Goal: Task Accomplishment & Management: Manage account settings

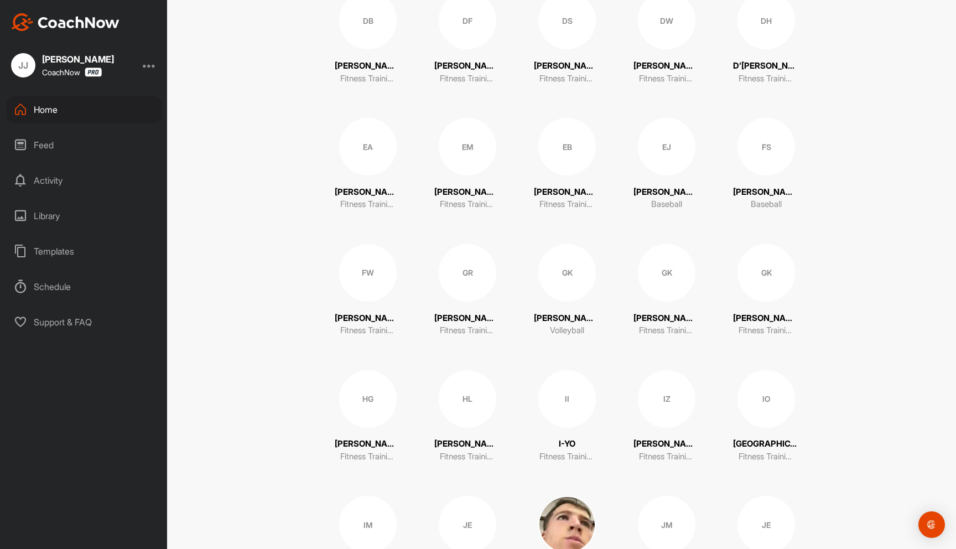
scroll to position [1032, 0]
click at [457, 151] on div "EM" at bounding box center [468, 145] width 58 height 58
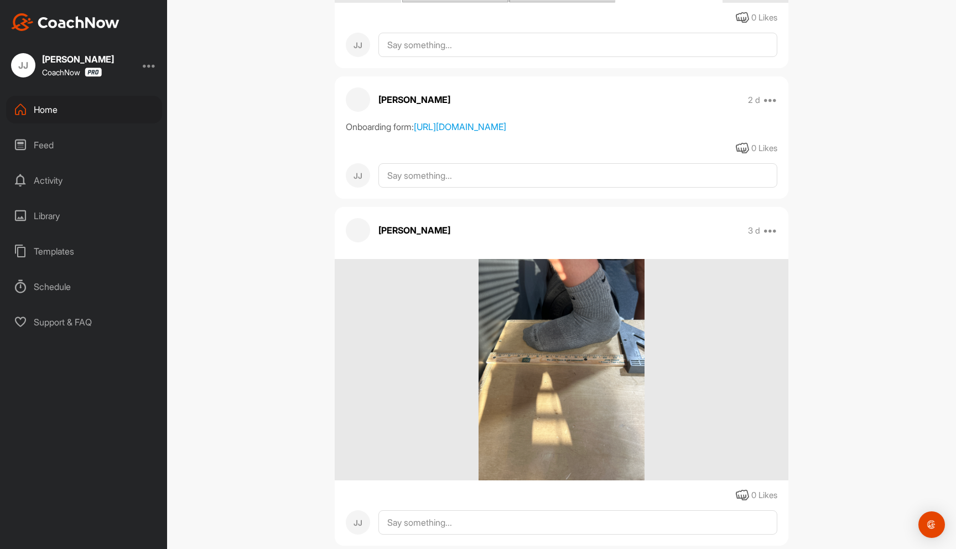
scroll to position [2549, 0]
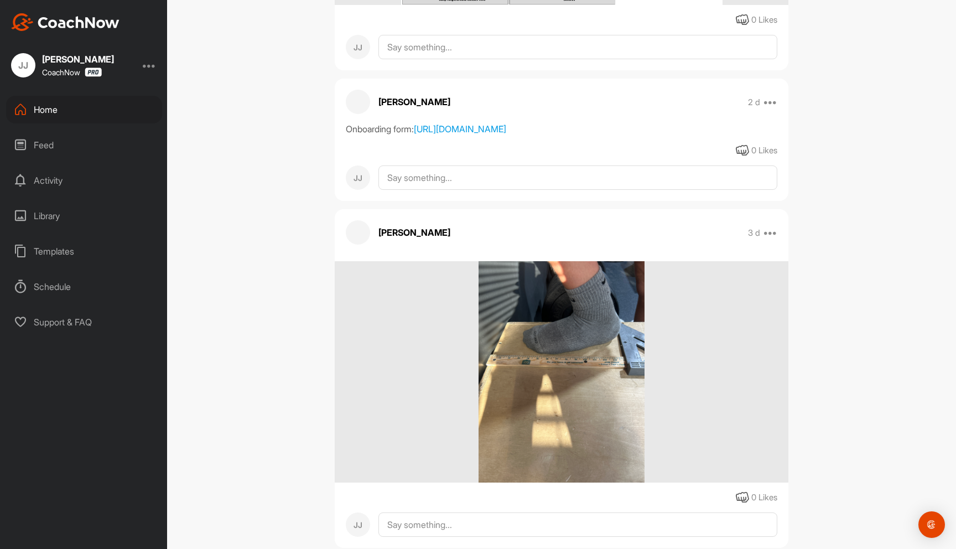
click at [89, 214] on div "Library" at bounding box center [84, 216] width 156 height 28
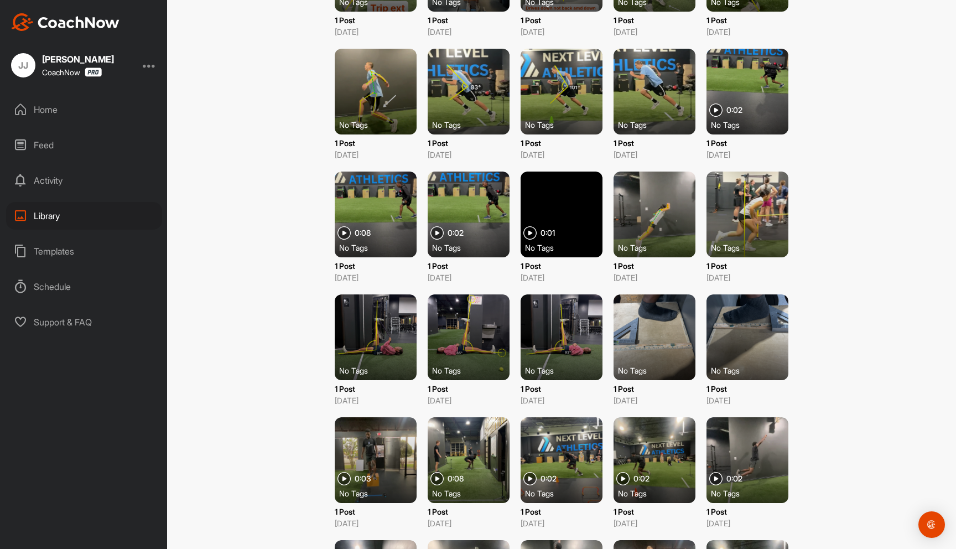
scroll to position [528, 0]
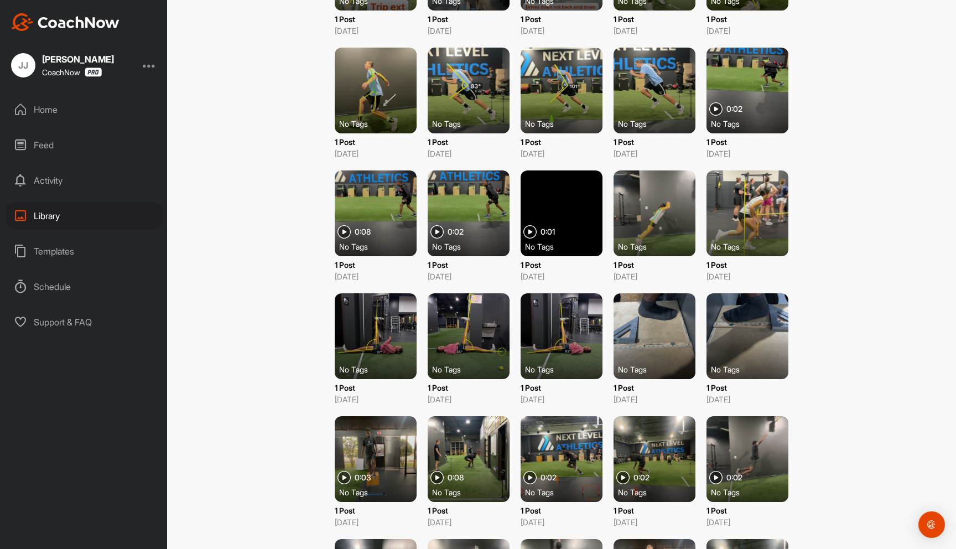
click at [727, 334] on div at bounding box center [748, 336] width 82 height 86
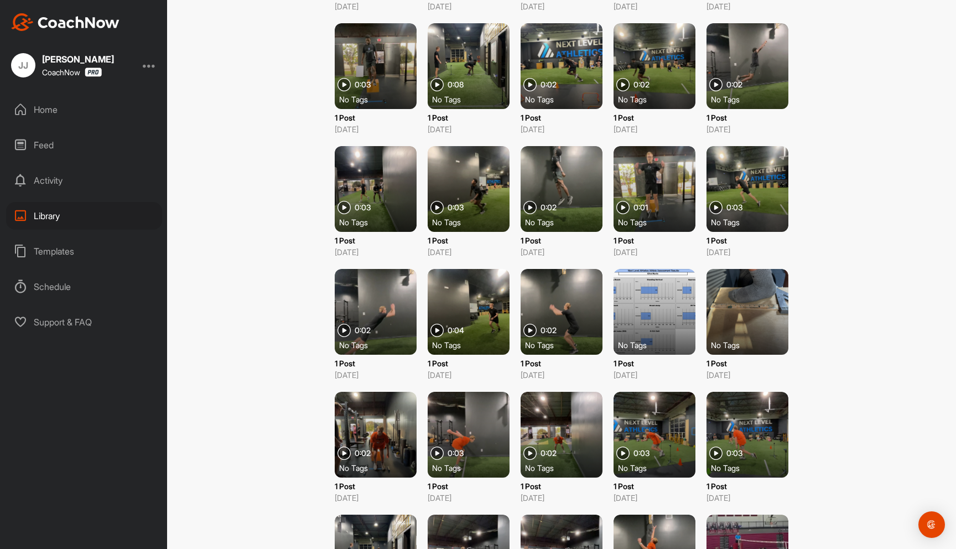
scroll to position [919, 0]
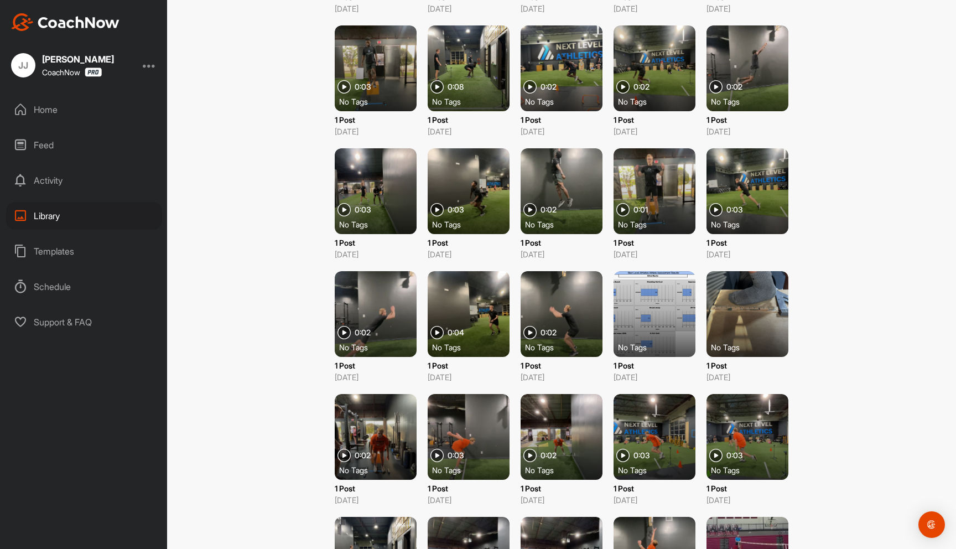
click at [844, 221] on div "Library Upload Media Library Upload Media Filter Media Type Images Videos Audio…" at bounding box center [561, 274] width 789 height 549
click at [279, 120] on div "Library Upload Media Library Upload Media Filter Media Type Images Videos Audio…" at bounding box center [561, 274] width 789 height 549
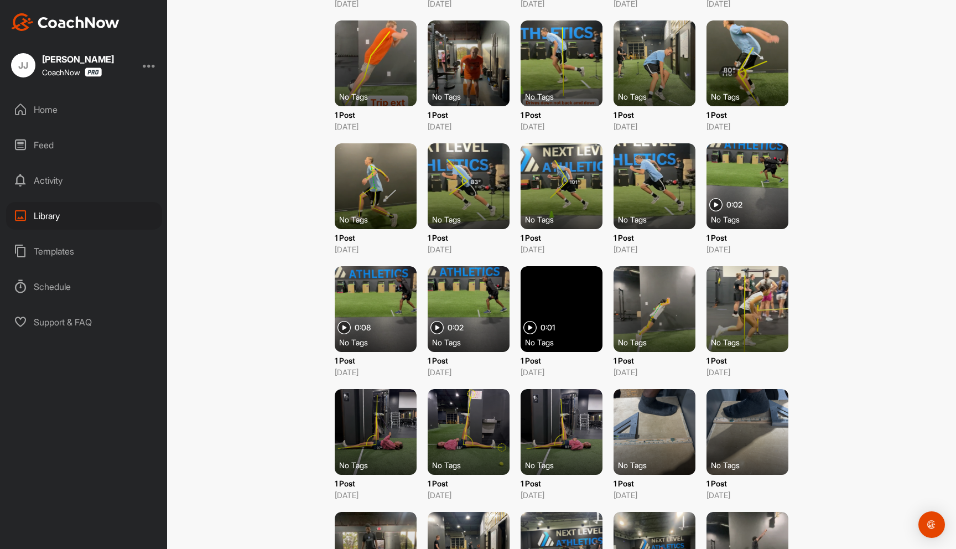
scroll to position [0, 0]
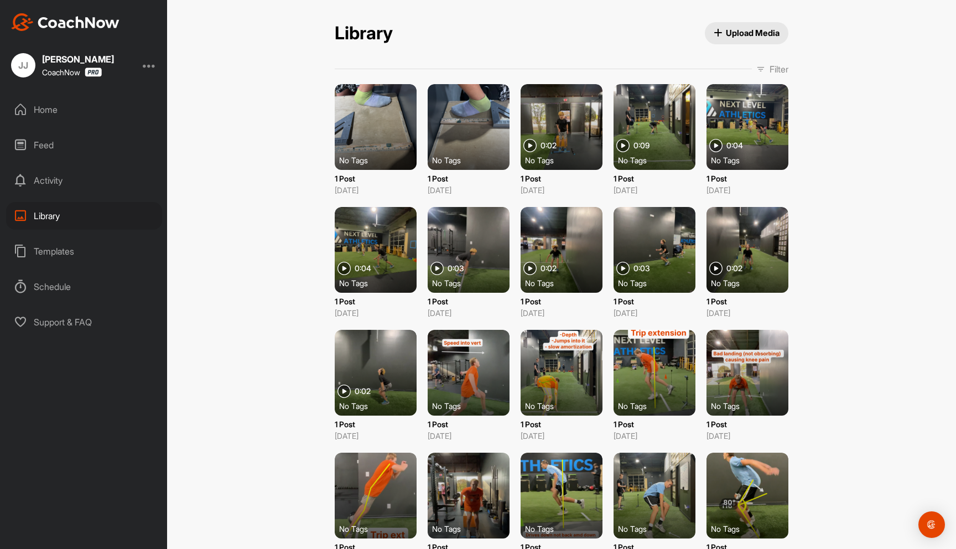
click at [58, 113] on div "Home" at bounding box center [84, 110] width 156 height 28
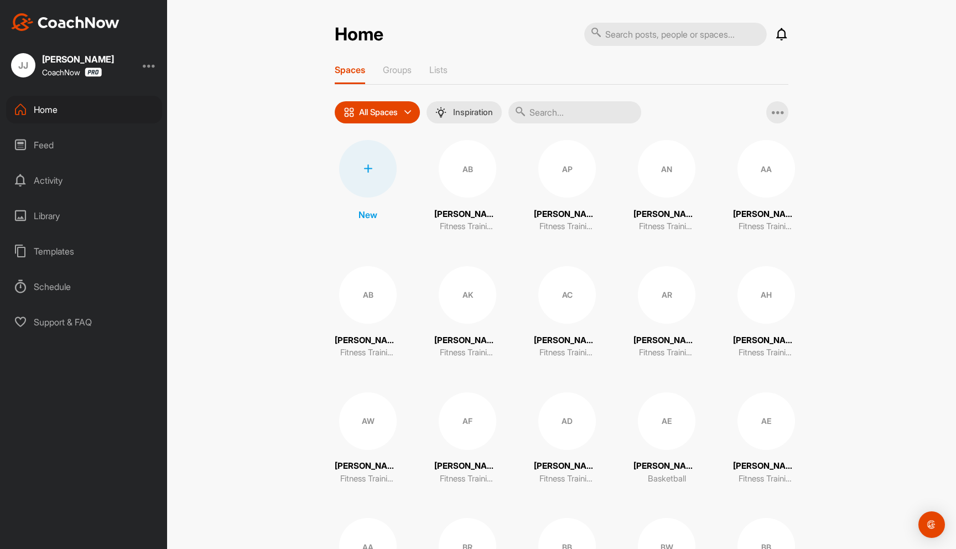
click at [631, 34] on input "text" at bounding box center [675, 34] width 183 height 23
type input "jasmin"
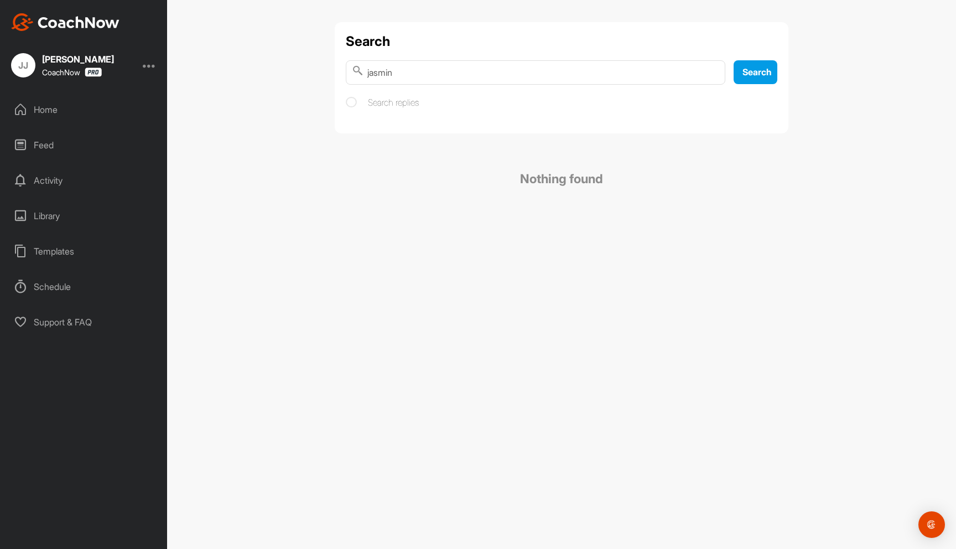
click at [453, 77] on input "jasmin" at bounding box center [536, 72] width 380 height 24
type input "jasmin munoz"
click at [59, 117] on div "Home" at bounding box center [84, 110] width 156 height 28
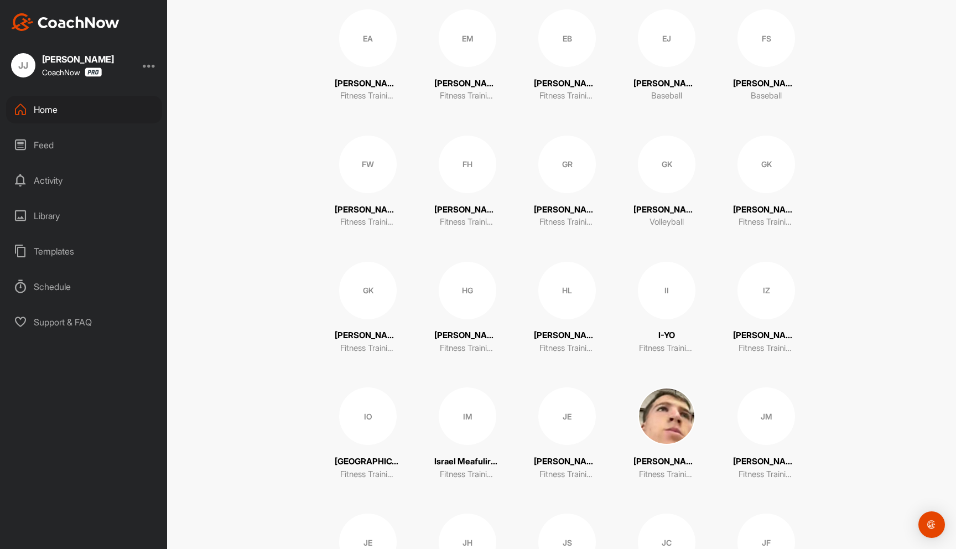
scroll to position [1381, 0]
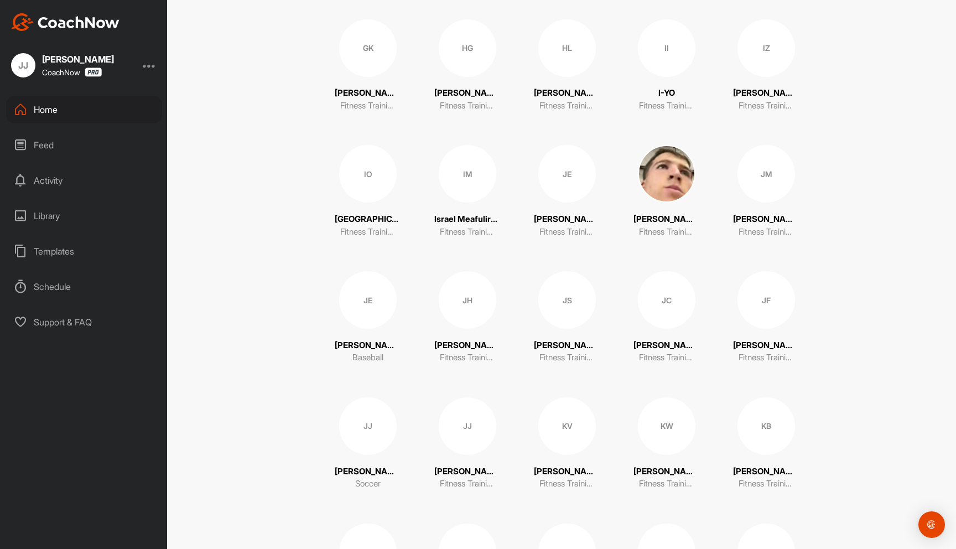
click at [765, 178] on div "JM" at bounding box center [767, 174] width 58 height 58
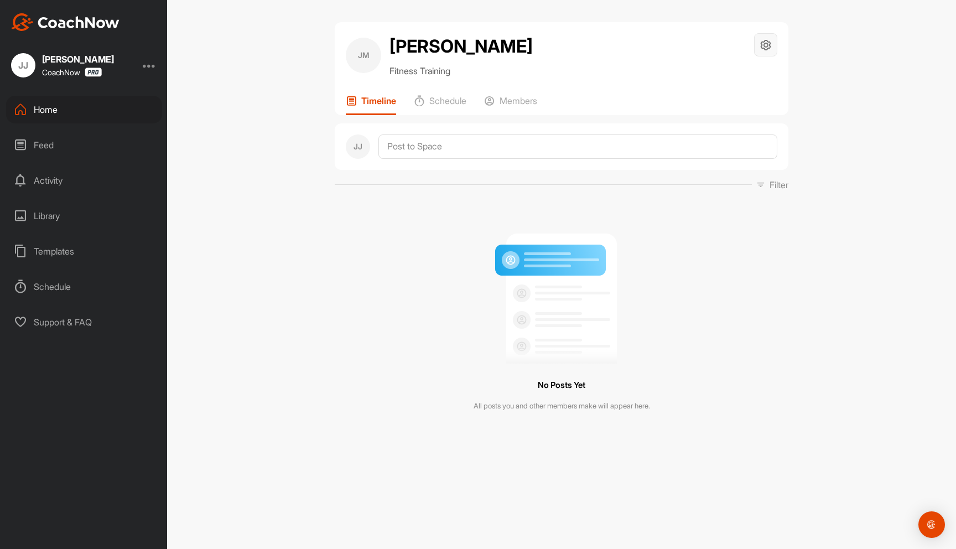
click at [767, 39] on icon at bounding box center [766, 45] width 13 height 13
click at [716, 76] on li "Space Settings" at bounding box center [733, 76] width 90 height 35
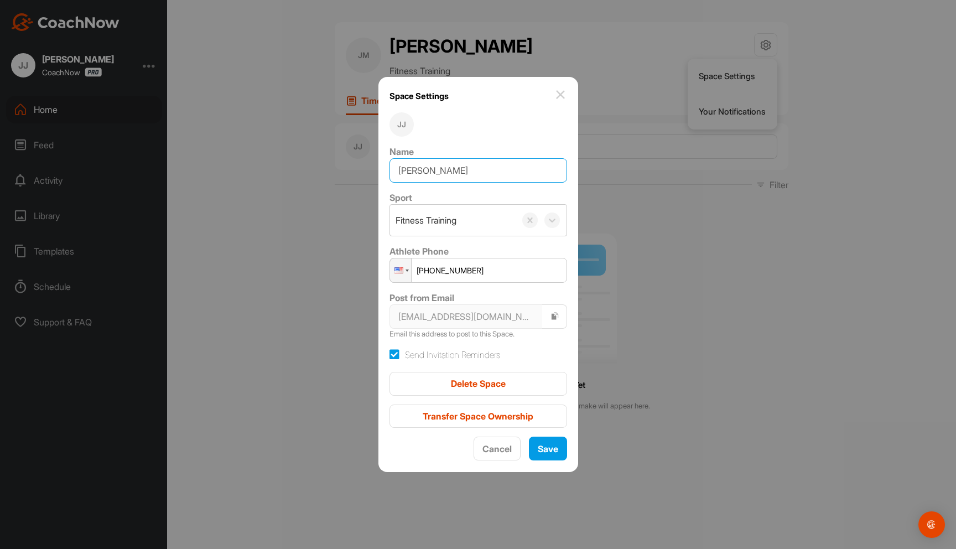
drag, startPoint x: 433, startPoint y: 171, endPoint x: 406, endPoint y: 174, distance: 27.3
click at [406, 174] on input "Jasmin Munoz" at bounding box center [479, 170] width 178 height 24
type input "[PERSON_NAME]"
click at [544, 453] on span "Save" at bounding box center [548, 448] width 20 height 11
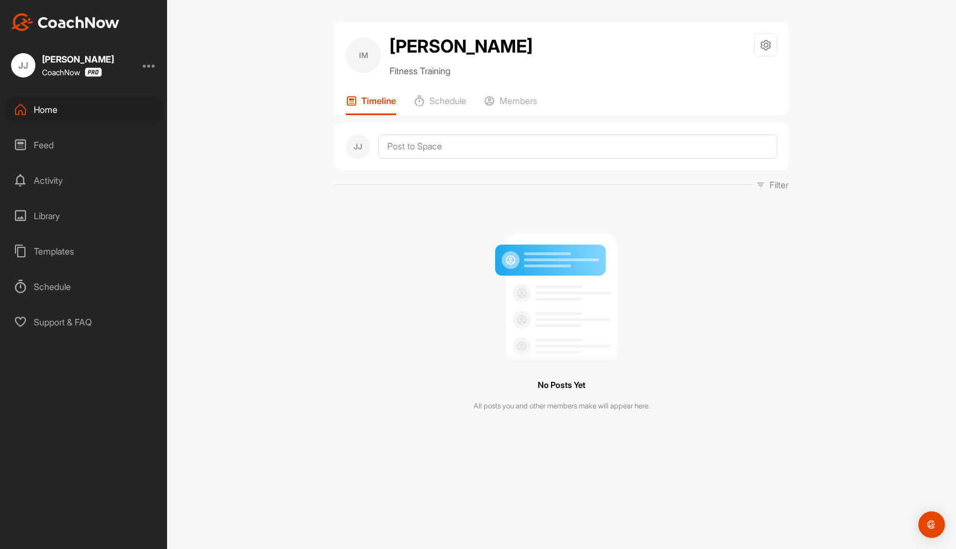
click at [744, 263] on div "No Posts Yet All posts you and other members make will appear here." at bounding box center [562, 318] width 454 height 237
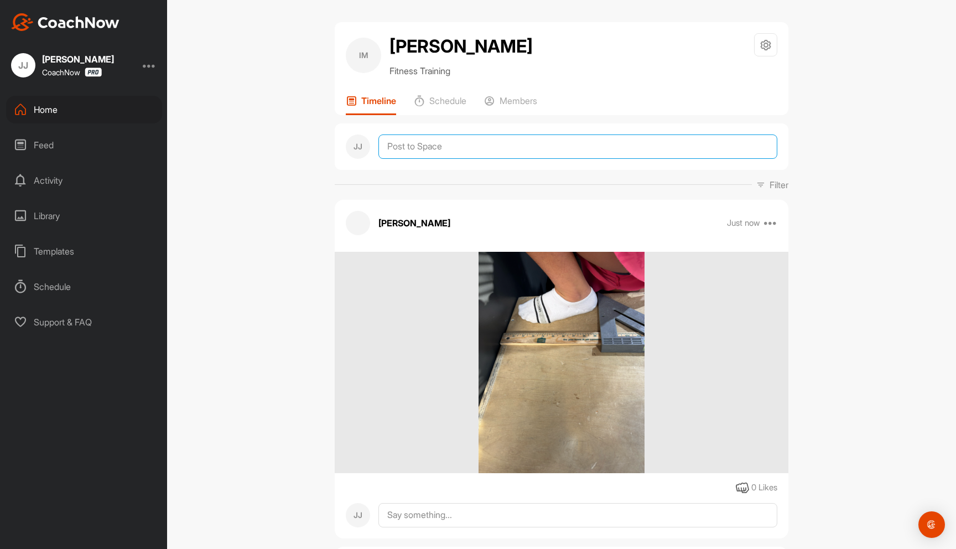
click at [439, 144] on textarea at bounding box center [577, 146] width 399 height 24
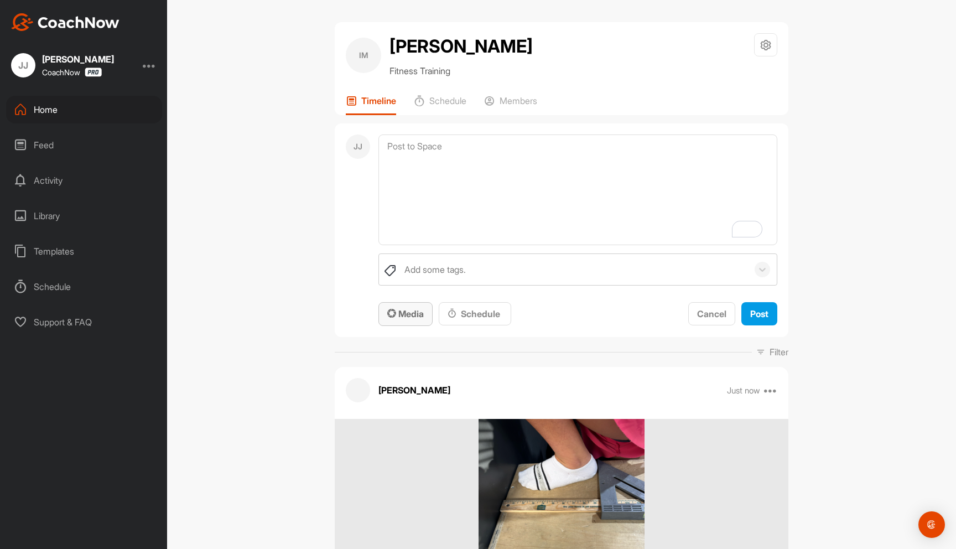
click at [416, 319] on span "Media" at bounding box center [405, 313] width 37 height 11
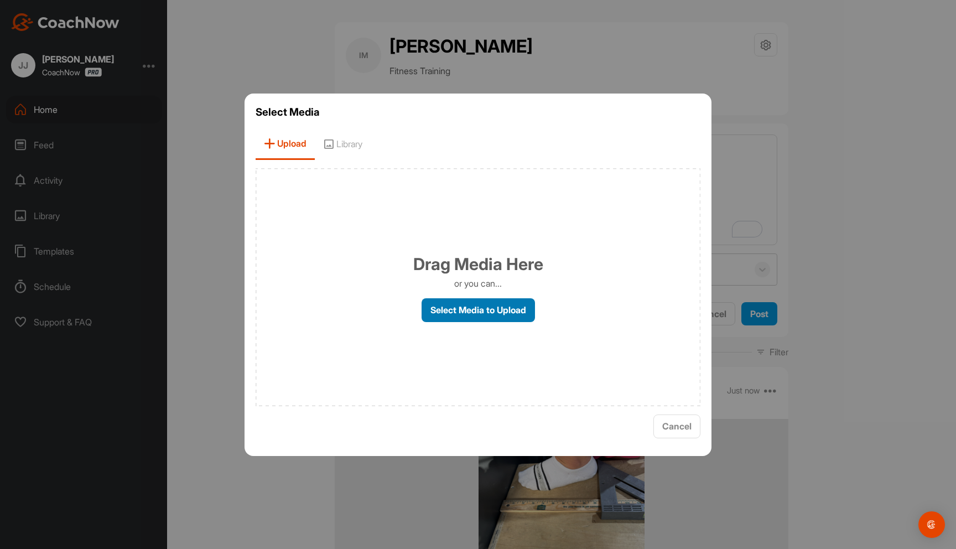
click at [495, 309] on label "Select Media to Upload" at bounding box center [478, 310] width 113 height 24
click at [0, 0] on input "Select Media to Upload" at bounding box center [0, 0] width 0 height 0
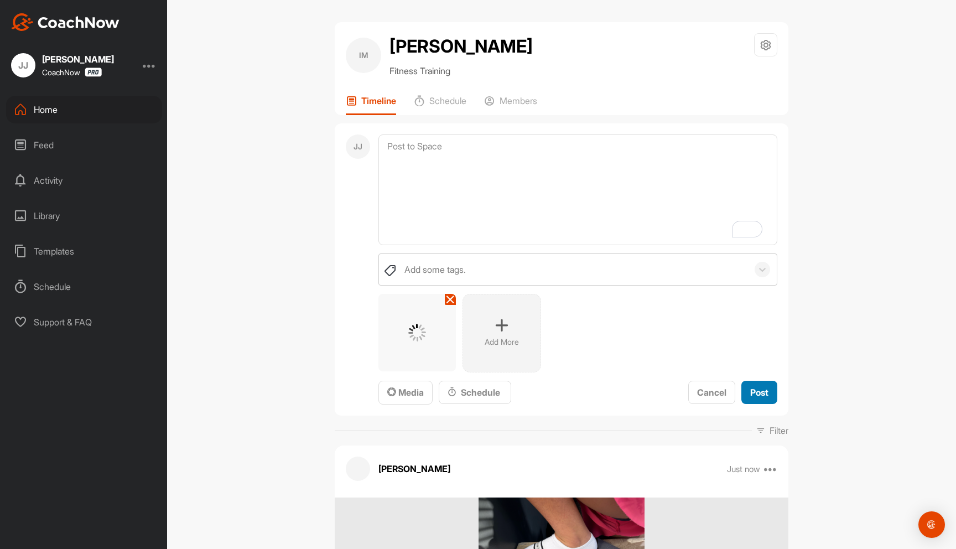
click at [751, 390] on span "Post" at bounding box center [759, 392] width 18 height 11
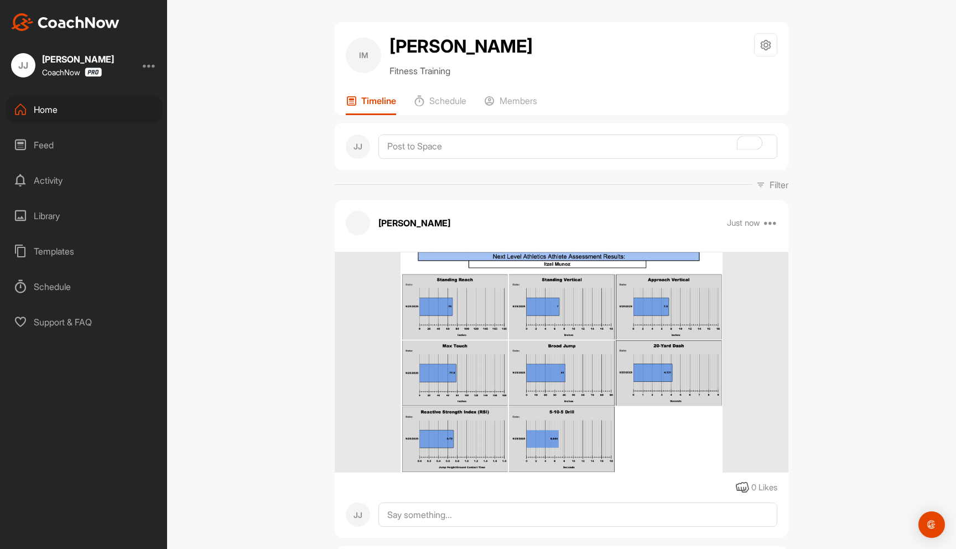
click at [287, 278] on div "IM [PERSON_NAME] Fitness Training Space Settings Your Notifications Timeline Sc…" at bounding box center [561, 274] width 789 height 549
click at [235, 181] on div "IM [PERSON_NAME] Fitness Training Space Settings Your Notifications Timeline Sc…" at bounding box center [561, 274] width 789 height 549
click at [884, 175] on div "IM [PERSON_NAME] Fitness Training Space Settings Your Notifications Timeline Sc…" at bounding box center [561, 274] width 789 height 549
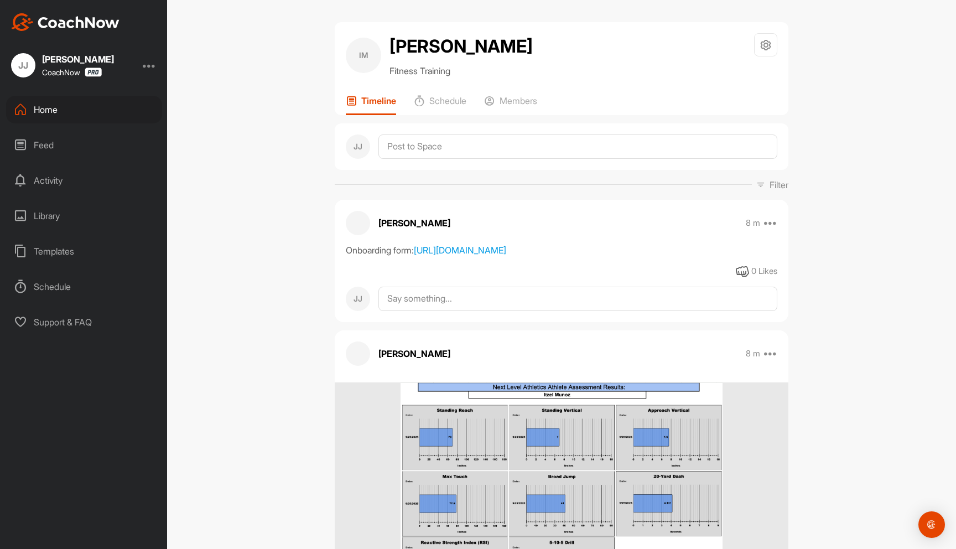
click at [55, 110] on div "Home" at bounding box center [84, 110] width 156 height 28
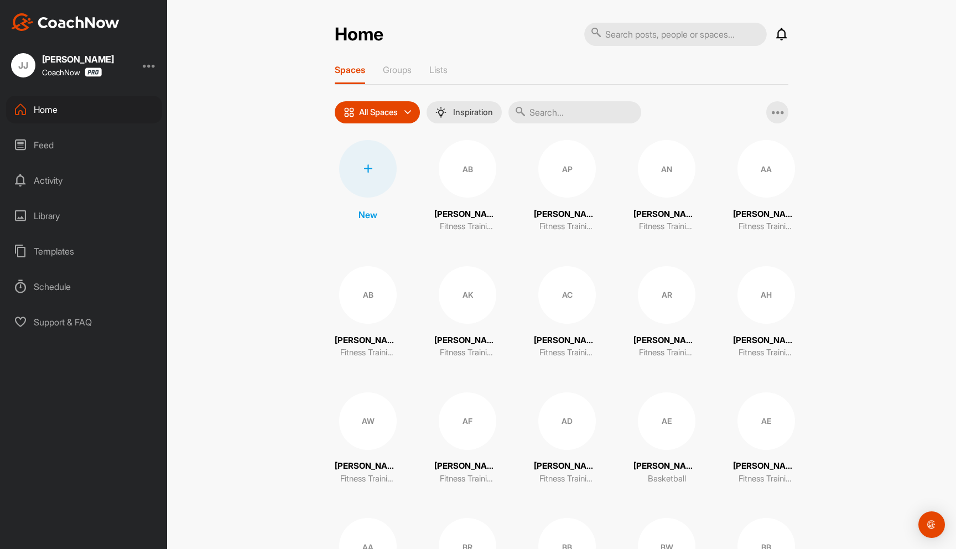
click at [654, 38] on input "text" at bounding box center [675, 34] width 183 height 23
type input "jennifer smith"
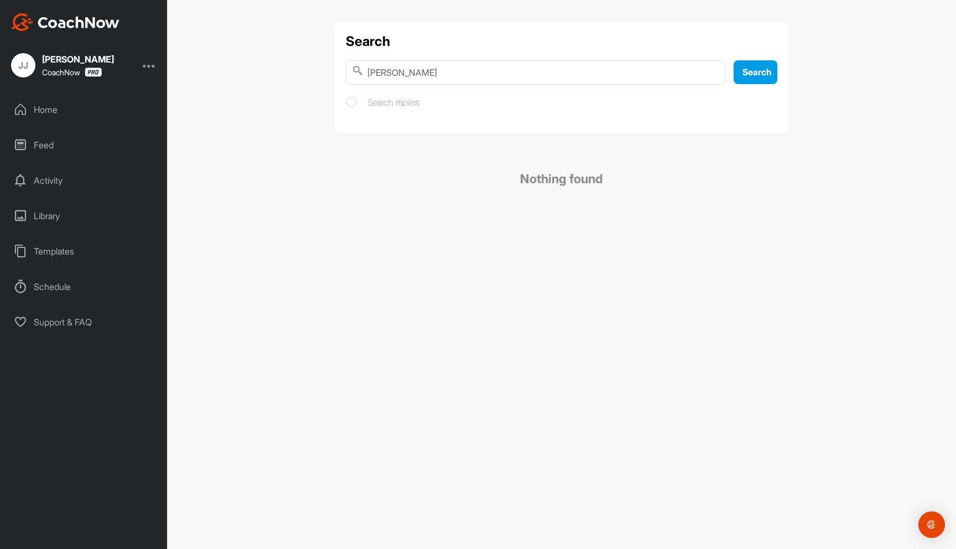
drag, startPoint x: 479, startPoint y: 75, endPoint x: 399, endPoint y: 73, distance: 80.3
click at [399, 73] on input "jennifer smith" at bounding box center [536, 72] width 380 height 24
drag, startPoint x: 413, startPoint y: 80, endPoint x: 356, endPoint y: 75, distance: 57.8
click at [356, 75] on div "jennifer" at bounding box center [536, 72] width 380 height 24
type input "smith"
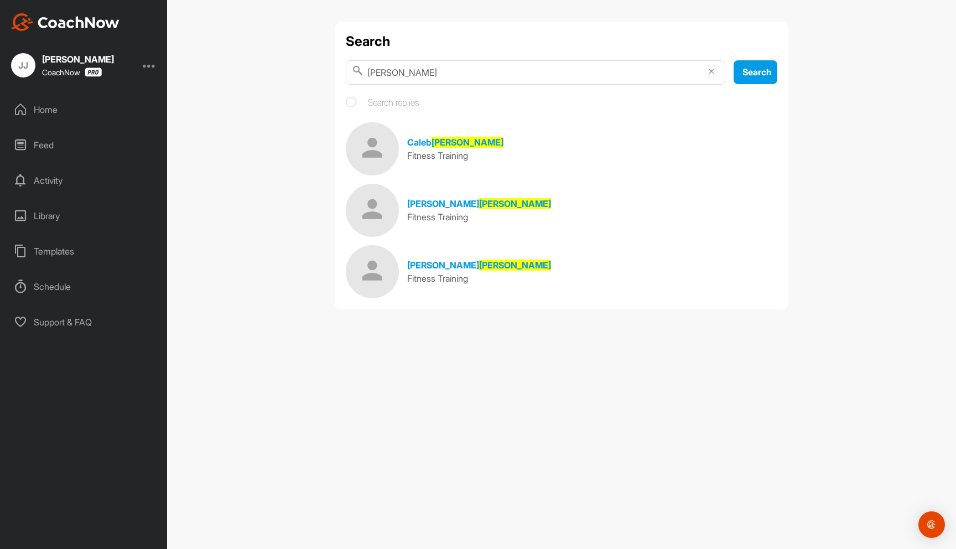
click at [298, 181] on div "Search smith Search Search replies Caleb Smith Fitness Training William Smith F…" at bounding box center [561, 274] width 789 height 549
click at [80, 113] on div "Home" at bounding box center [84, 110] width 156 height 28
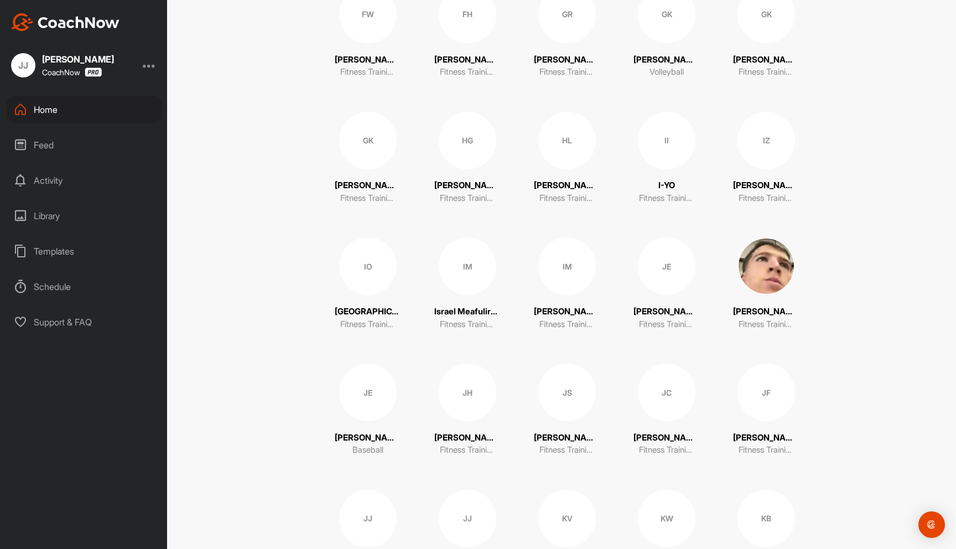
scroll to position [1296, 0]
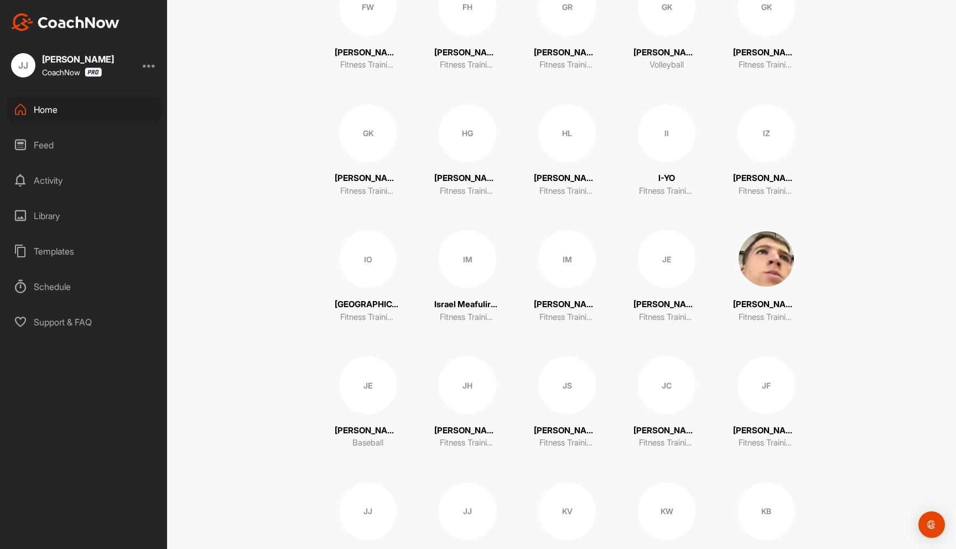
click at [569, 400] on div "JS" at bounding box center [567, 385] width 58 height 58
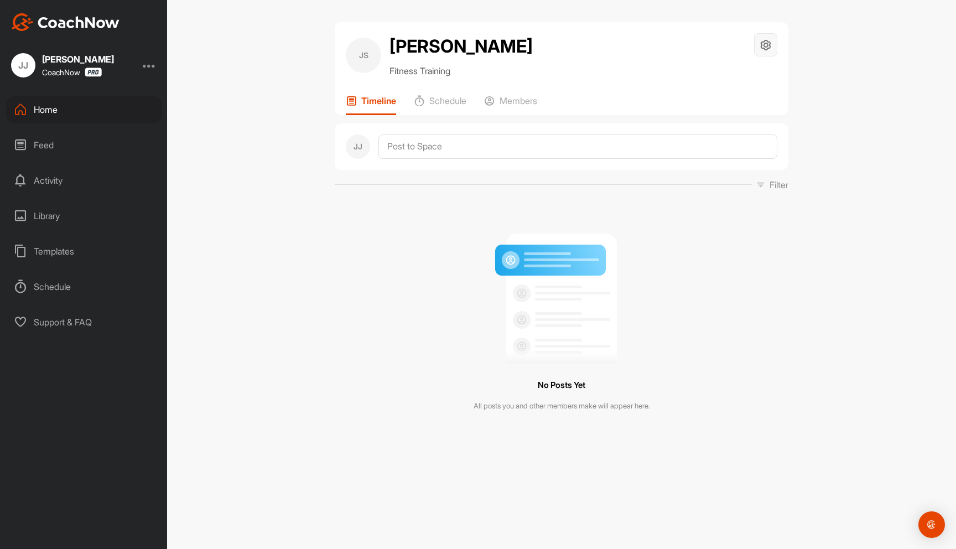
click at [764, 53] on div at bounding box center [765, 44] width 23 height 23
click at [726, 82] on li "Space Settings" at bounding box center [733, 76] width 90 height 35
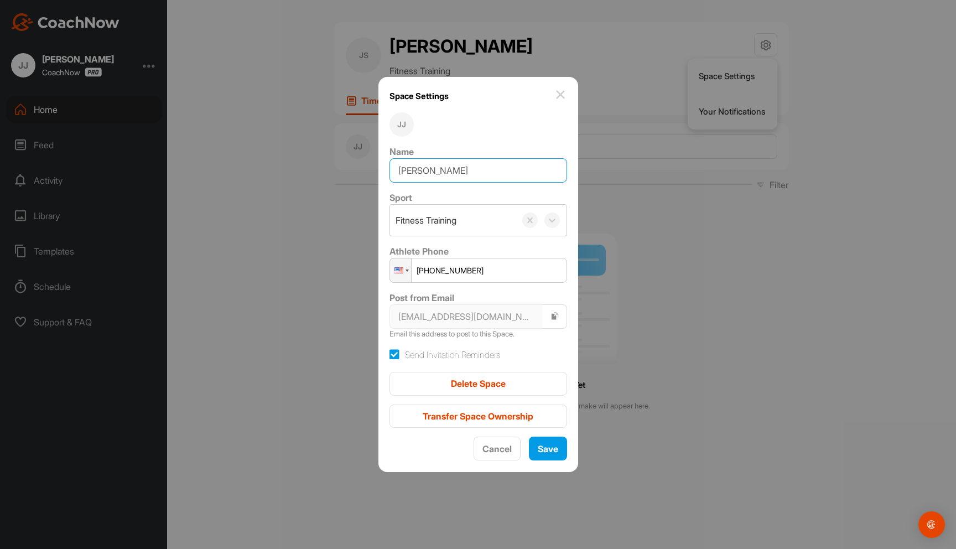
click at [437, 171] on input "Jennifer Smith" at bounding box center [479, 170] width 178 height 24
type input "Paige Smith"
click at [549, 445] on span "Save" at bounding box center [548, 448] width 20 height 11
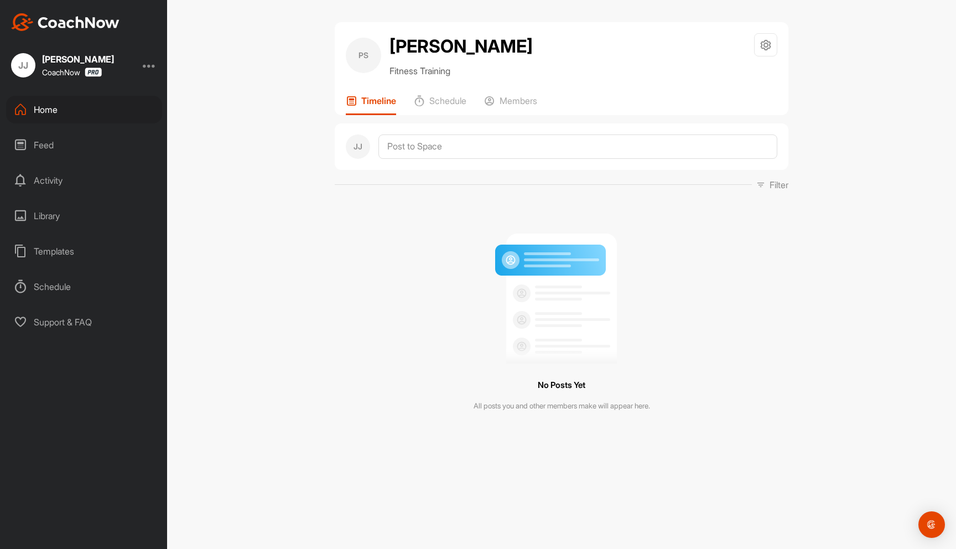
click at [347, 287] on div "No Posts Yet All posts you and other members make will appear here." at bounding box center [562, 318] width 454 height 237
